Goal: Book appointment/travel/reservation

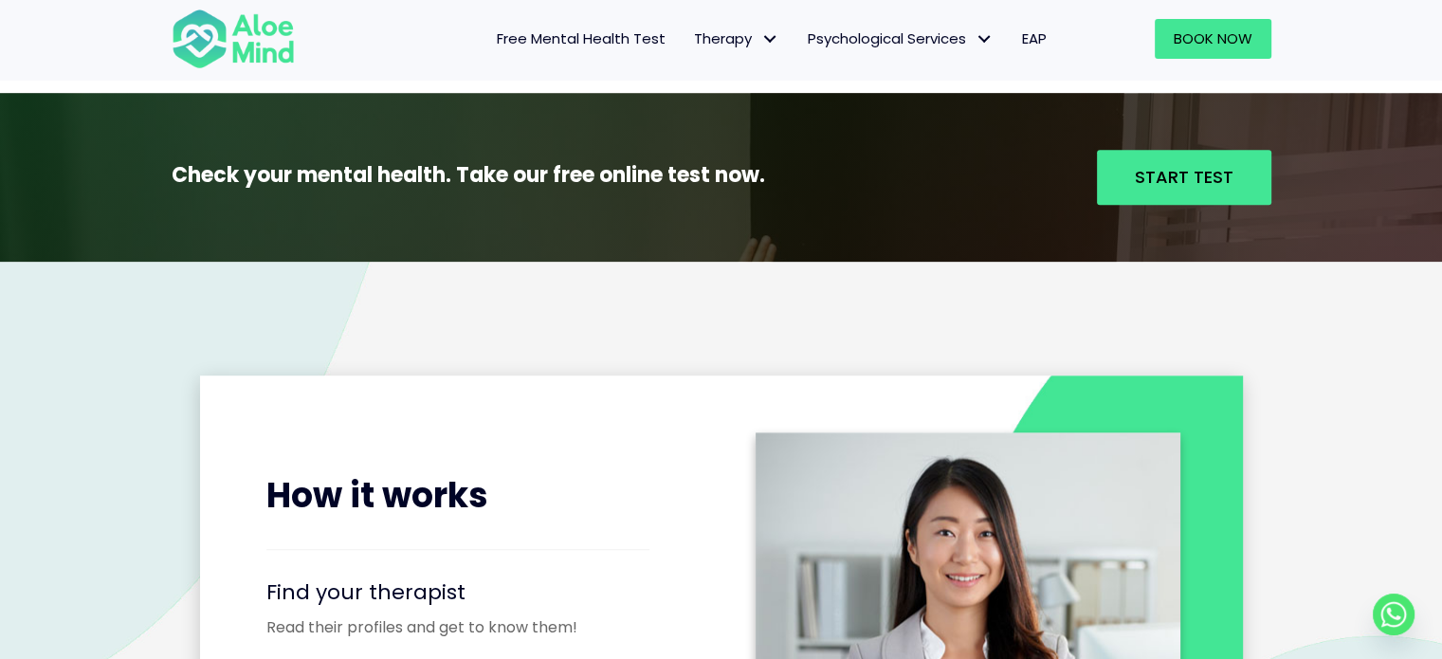
scroll to position [1991, 0]
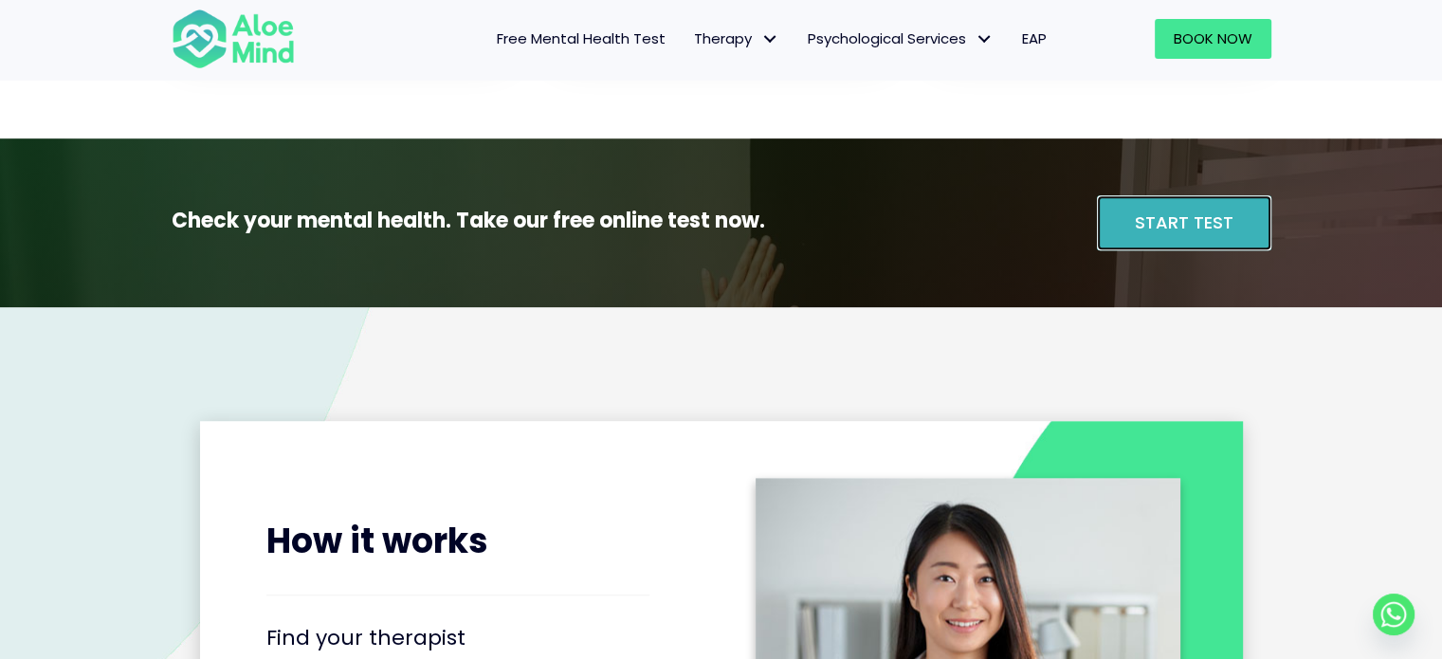
click at [1144, 238] on link "Start Test" at bounding box center [1184, 222] width 174 height 55
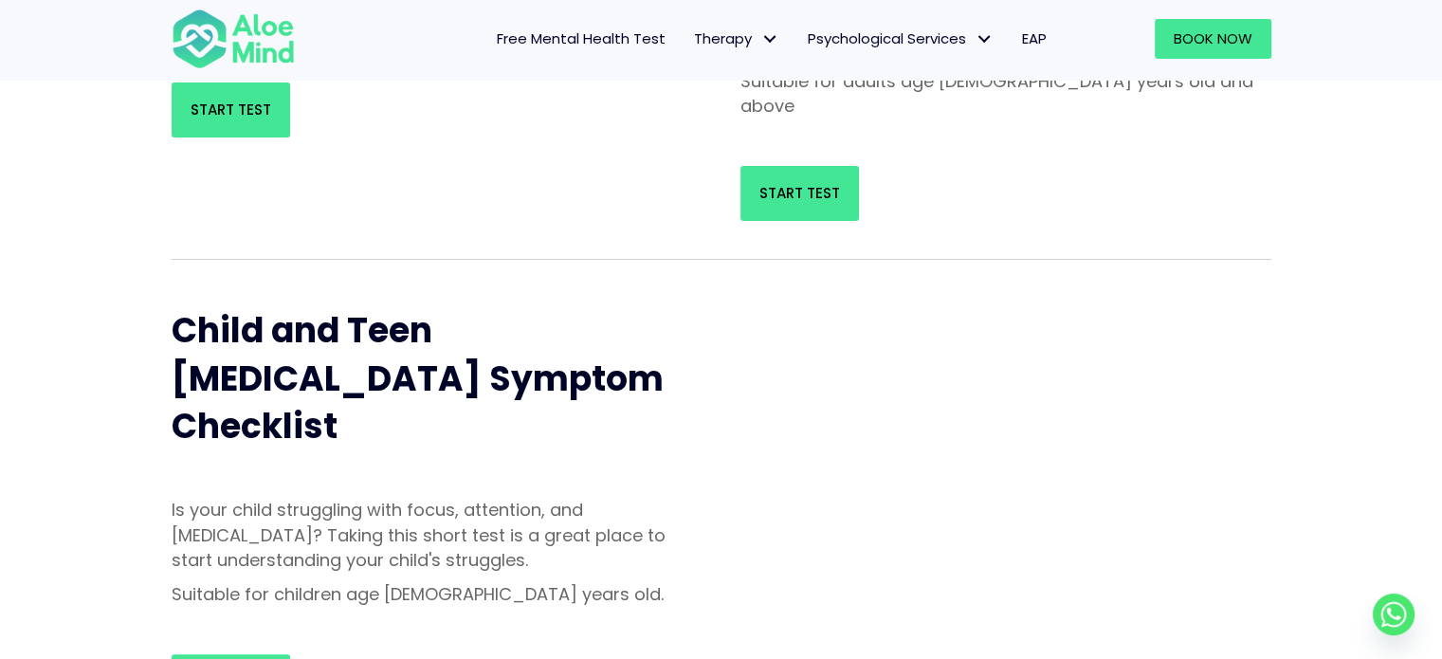
scroll to position [95, 0]
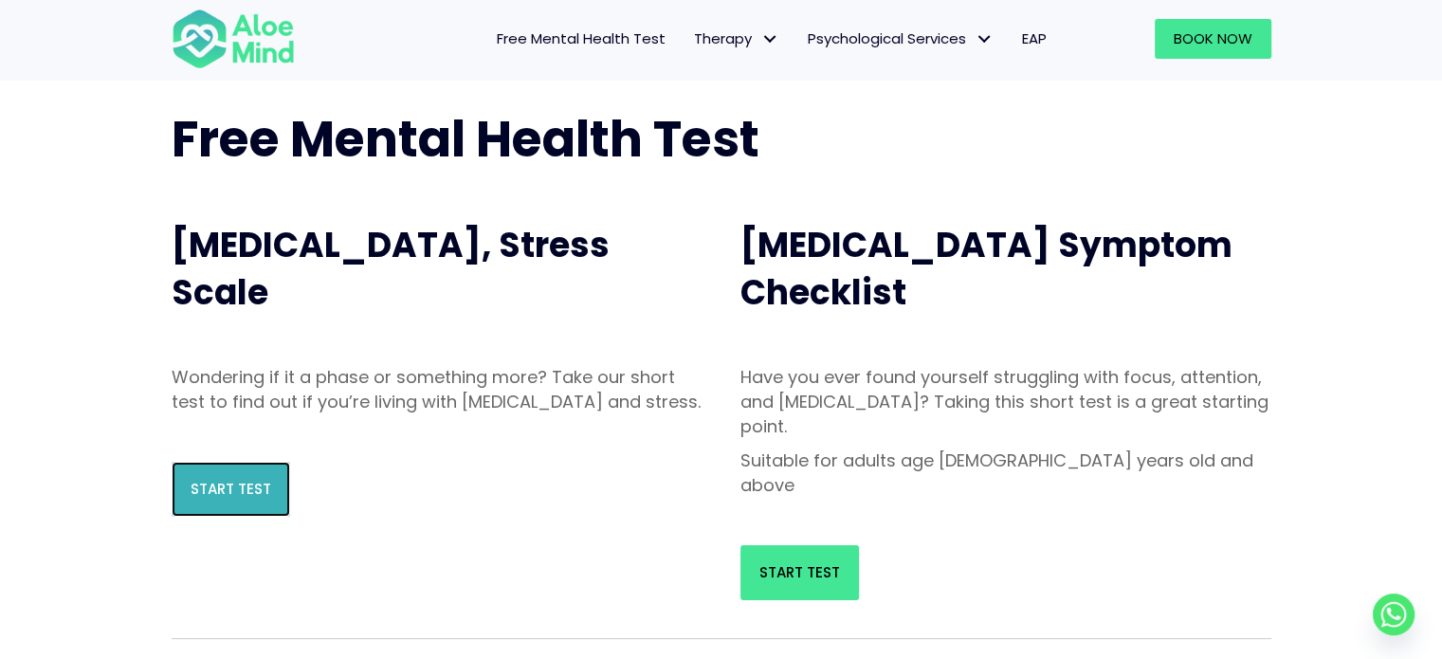
click at [217, 499] on span "Start Test" at bounding box center [231, 489] width 81 height 20
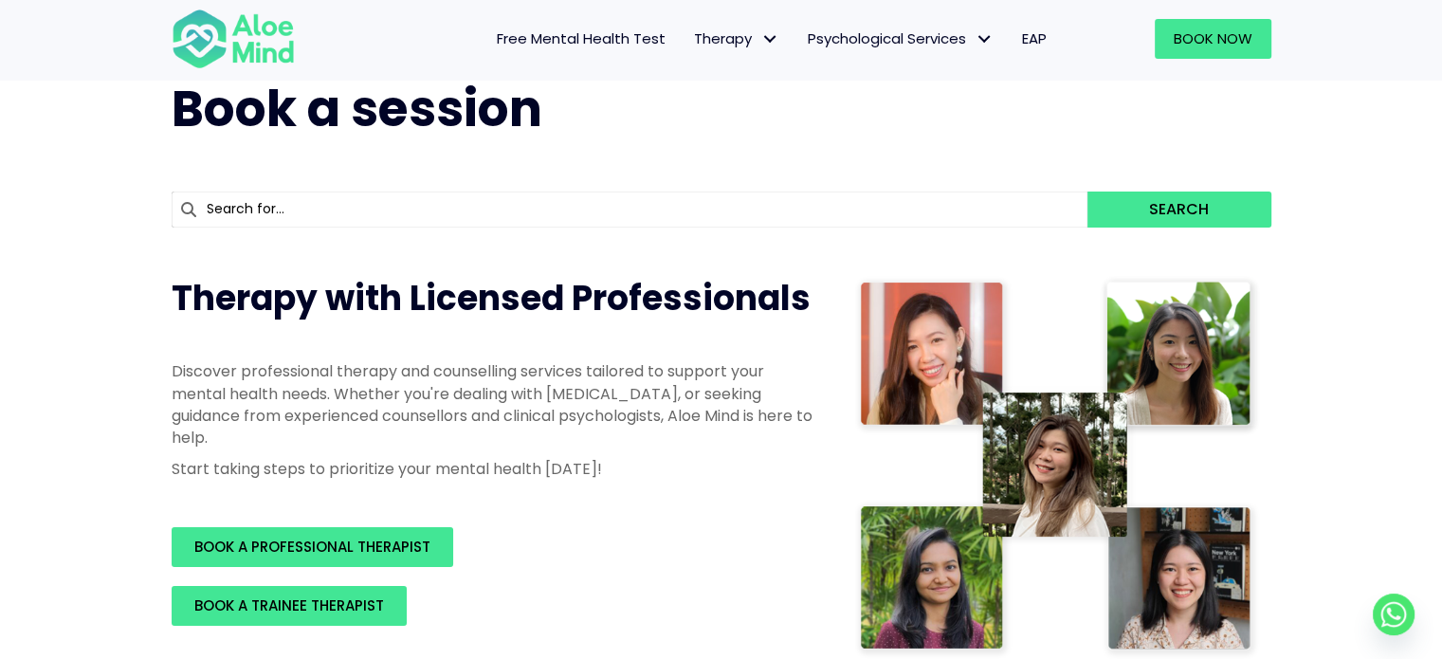
scroll to position [190, 0]
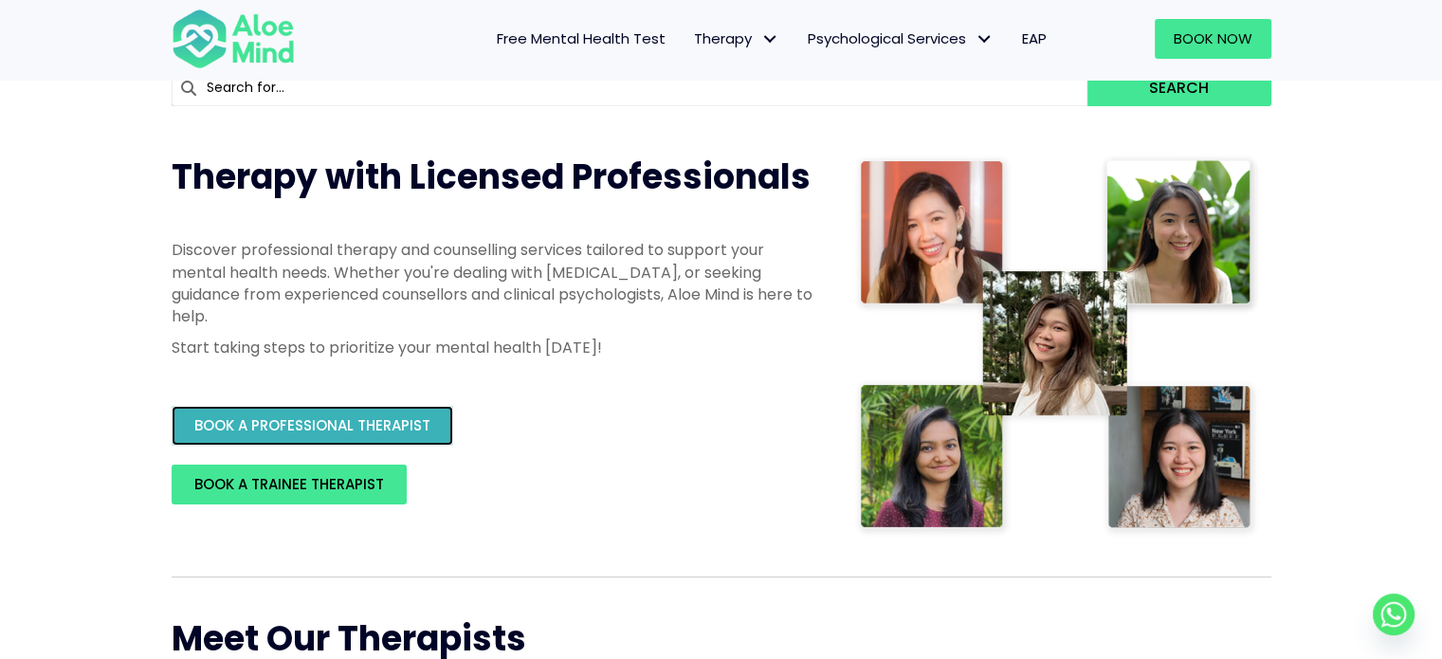
click at [435, 428] on link "BOOK A PROFESSIONAL THERAPIST" at bounding box center [313, 426] width 282 height 40
